Goal: Task Accomplishment & Management: Complete application form

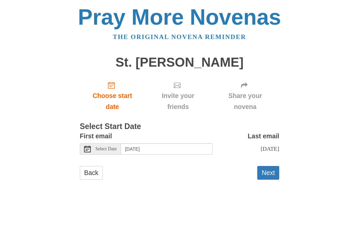
click at [270, 170] on button "Next" at bounding box center [269, 173] width 22 height 14
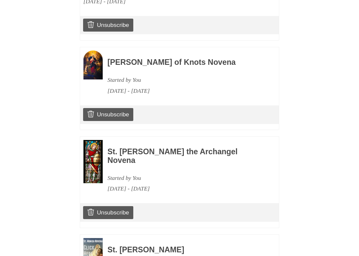
scroll to position [534, 0]
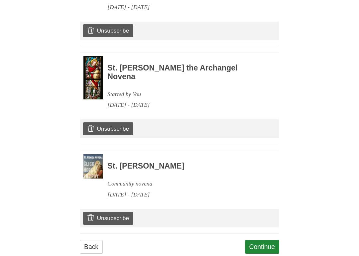
click at [265, 229] on link "Continue" at bounding box center [262, 247] width 35 height 14
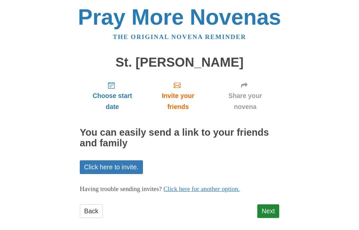
click at [271, 209] on link "Next" at bounding box center [269, 211] width 22 height 14
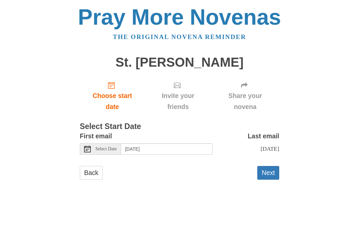
click at [269, 172] on button "Next" at bounding box center [269, 173] width 22 height 14
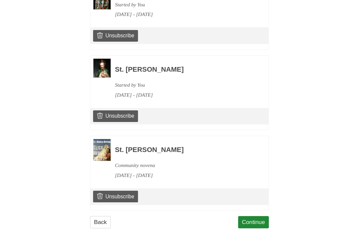
scroll to position [650, 0]
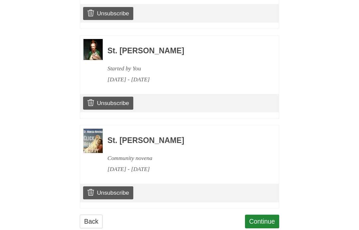
click at [265, 214] on link "Continue" at bounding box center [262, 221] width 35 height 14
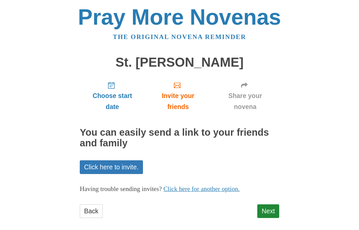
click at [273, 207] on link "Next" at bounding box center [269, 211] width 22 height 14
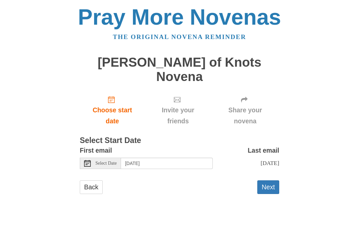
click at [268, 180] on button "Next" at bounding box center [269, 187] width 22 height 14
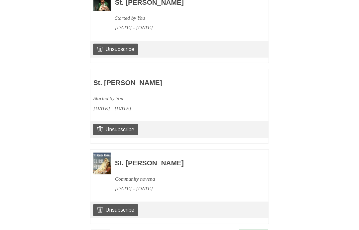
scroll to position [738, 0]
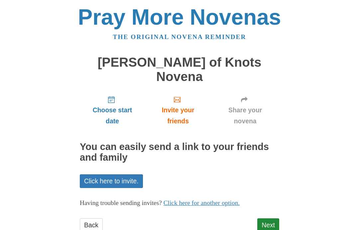
click at [271, 218] on link "Next" at bounding box center [269, 225] width 22 height 14
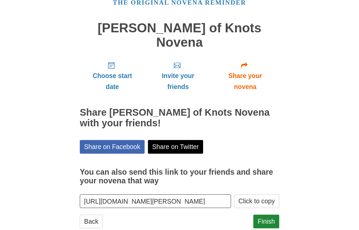
scroll to position [35, 0]
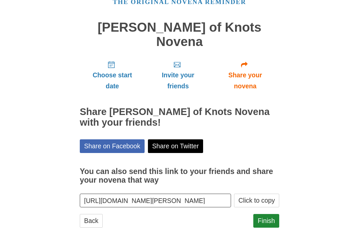
click at [272, 214] on link "Finish" at bounding box center [267, 221] width 26 height 14
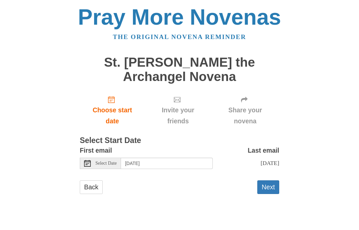
click at [274, 183] on button "Next" at bounding box center [269, 187] width 22 height 14
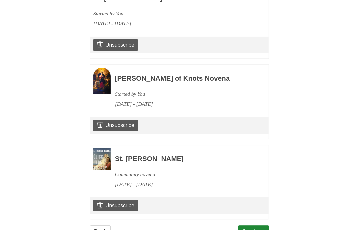
scroll to position [841, 0]
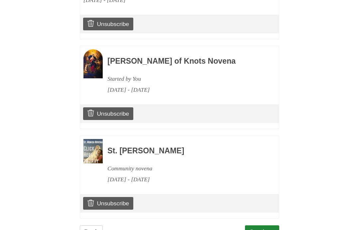
click at [270, 225] on link "Continue" at bounding box center [262, 232] width 35 height 14
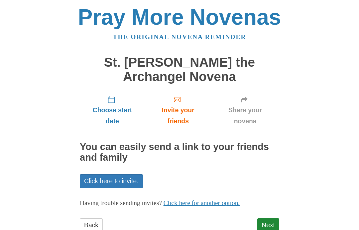
click at [271, 226] on link "Next" at bounding box center [269, 225] width 22 height 14
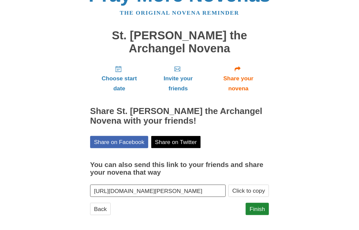
scroll to position [49, 0]
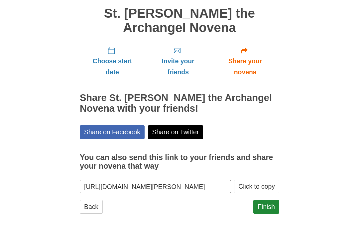
click at [272, 203] on link "Finish" at bounding box center [267, 207] width 26 height 14
